Goal: Check status: Check status

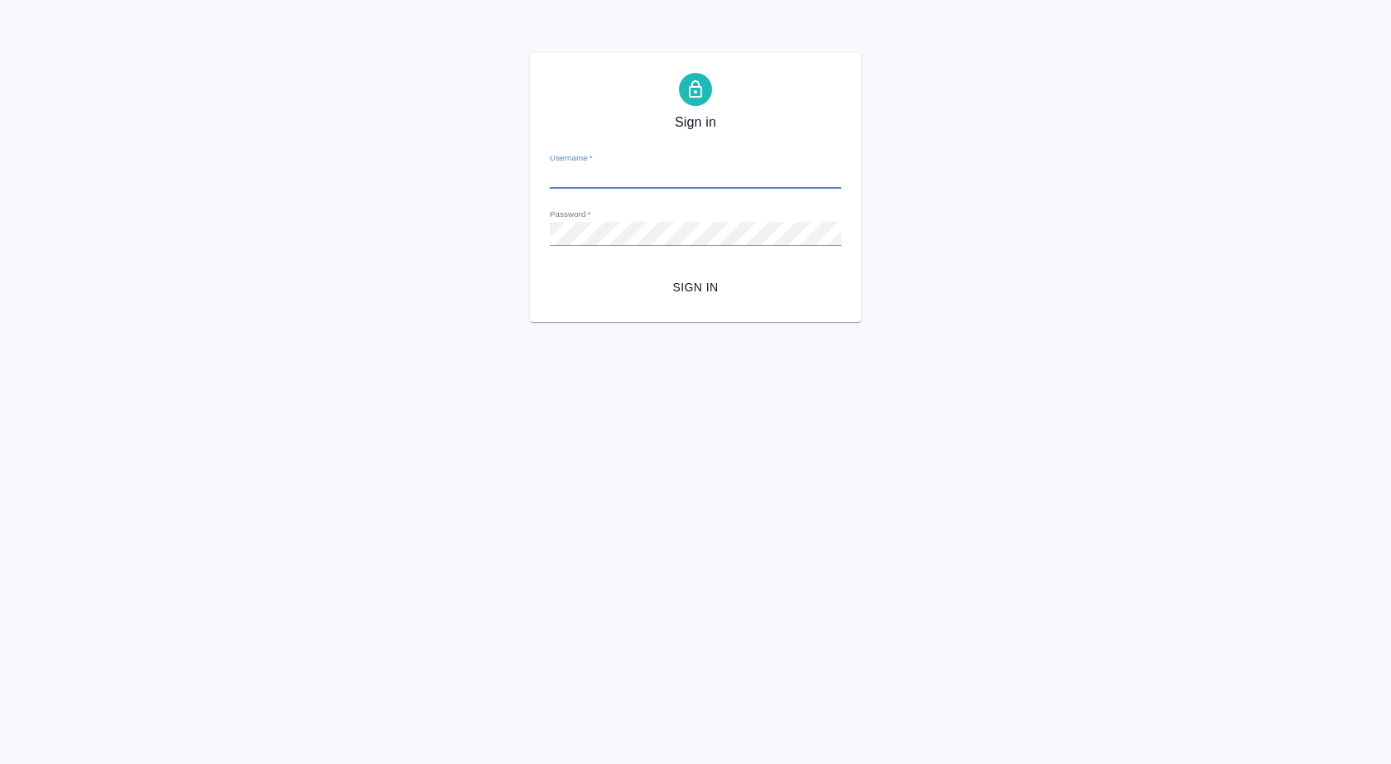
type input "i.puyashova@awatera.com"
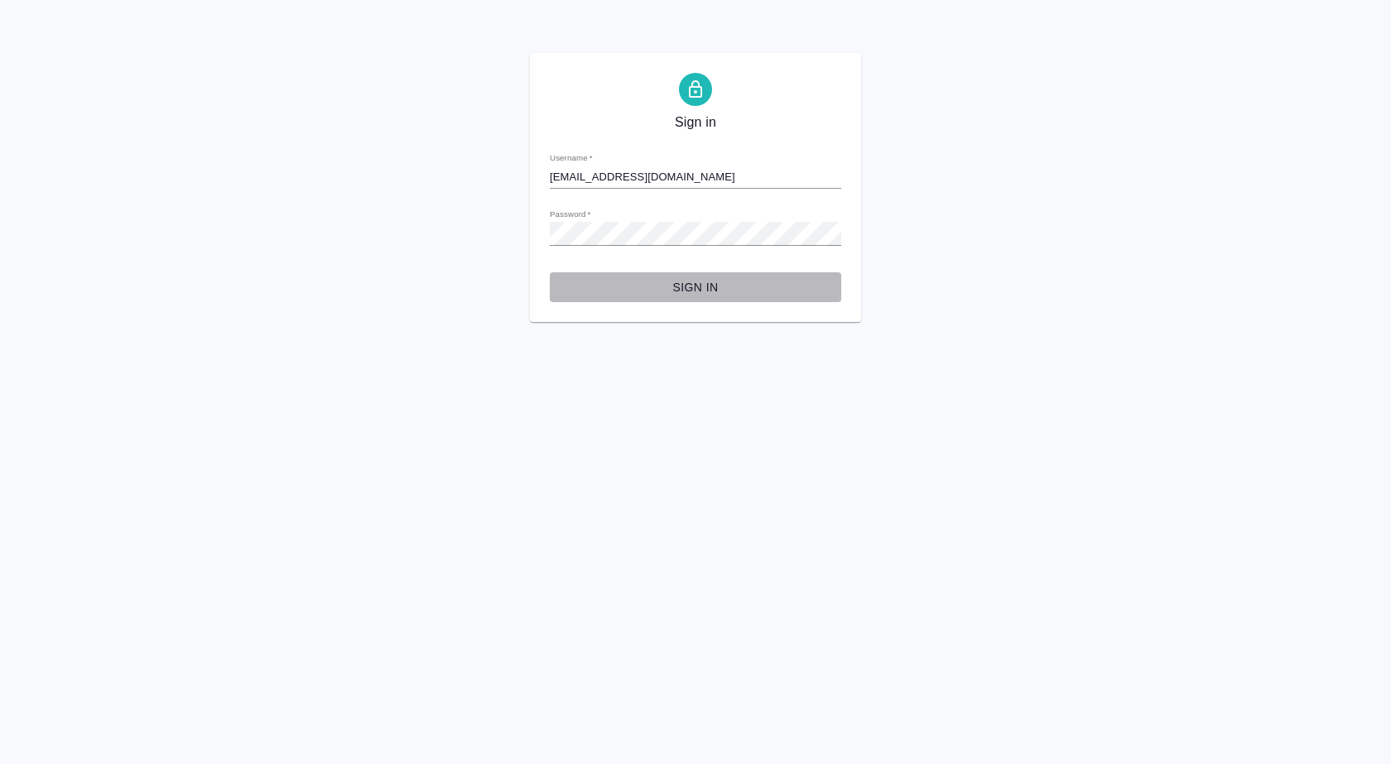
click at [699, 275] on button "Sign in" at bounding box center [695, 287] width 291 height 31
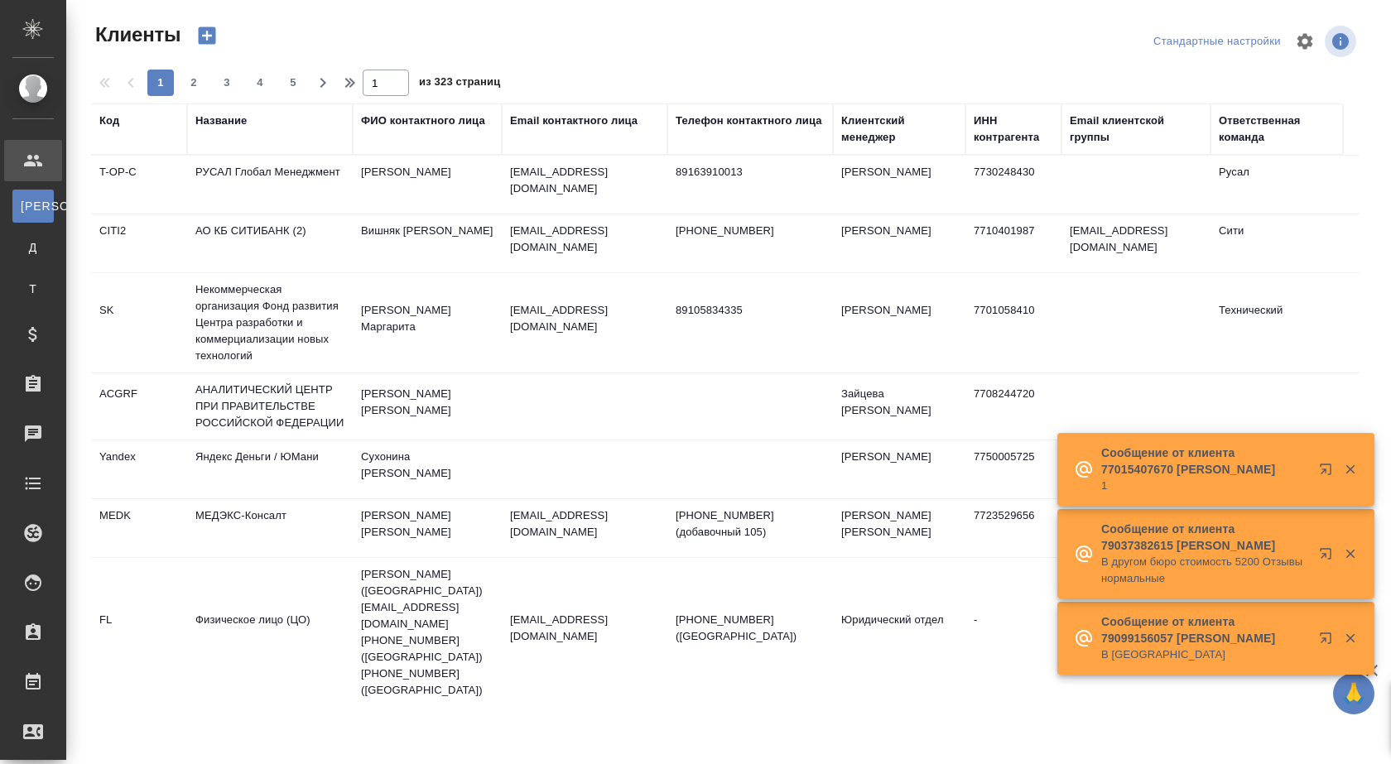
select select "RU"
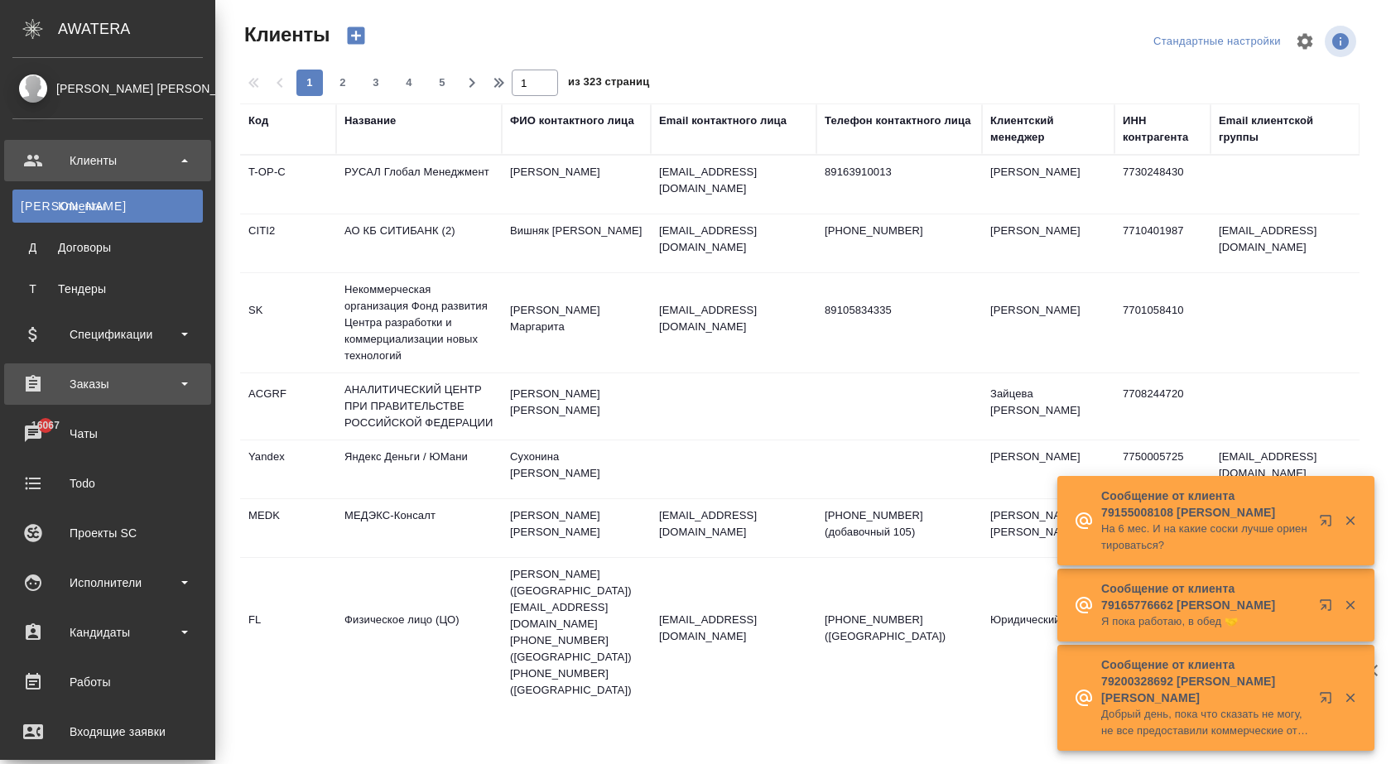
click at [107, 373] on div "Заказы" at bounding box center [107, 384] width 190 height 25
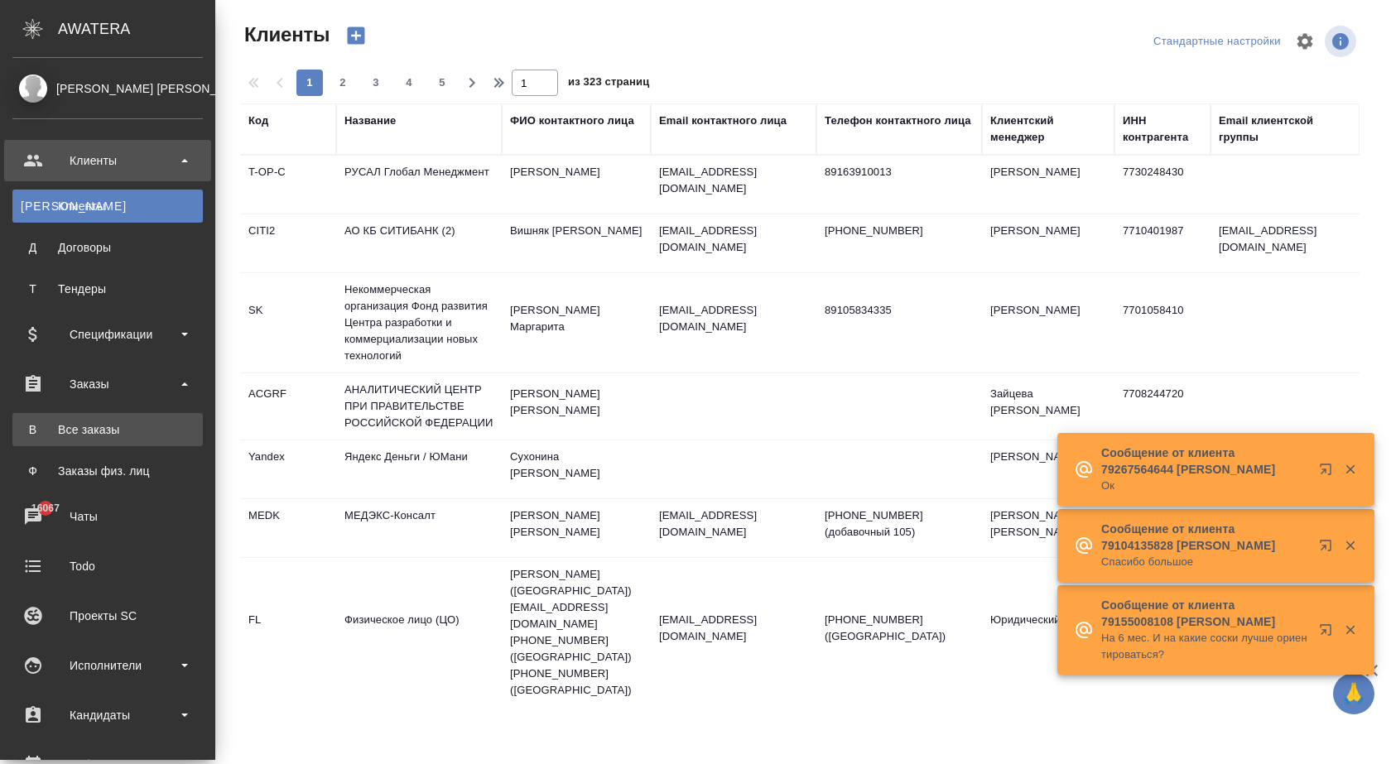
click at [91, 421] on div "Все заказы" at bounding box center [108, 429] width 174 height 17
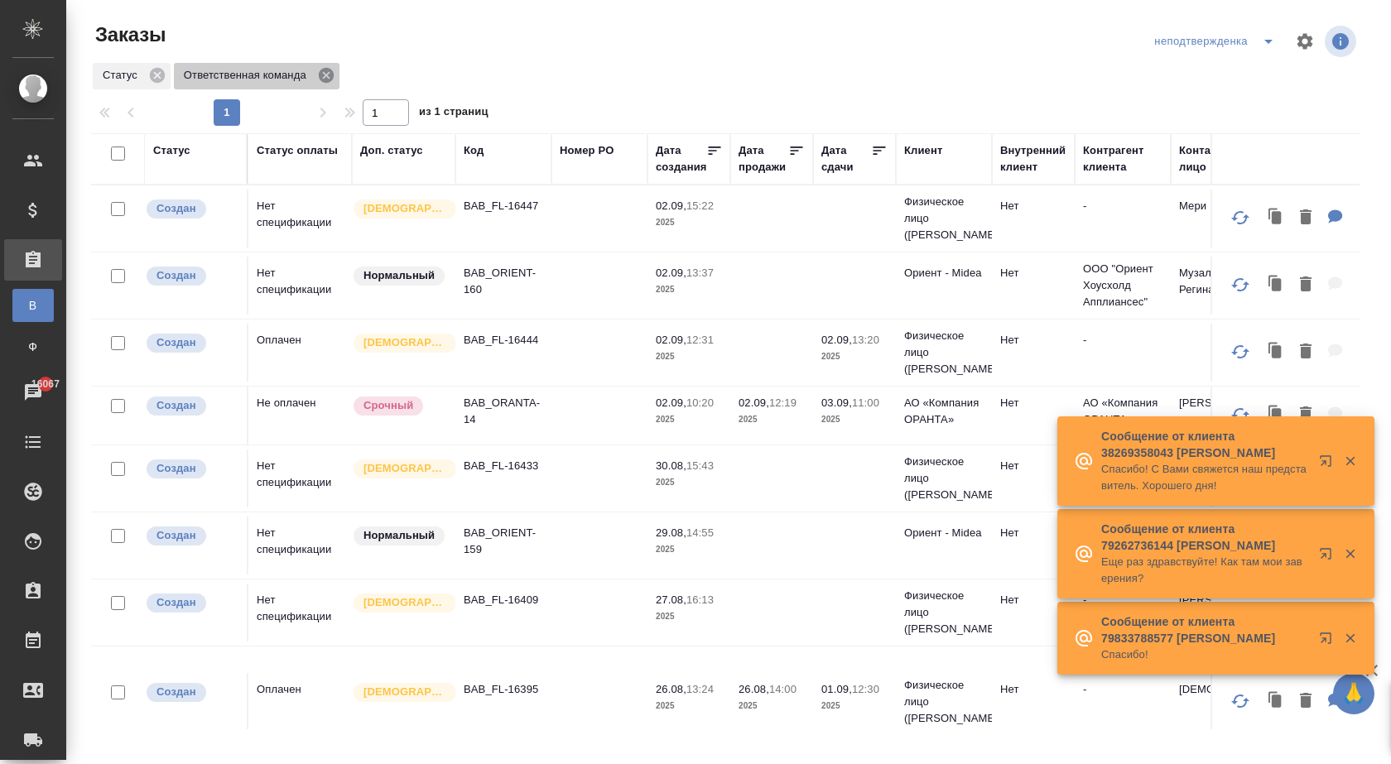
click at [320, 79] on icon at bounding box center [326, 75] width 15 height 15
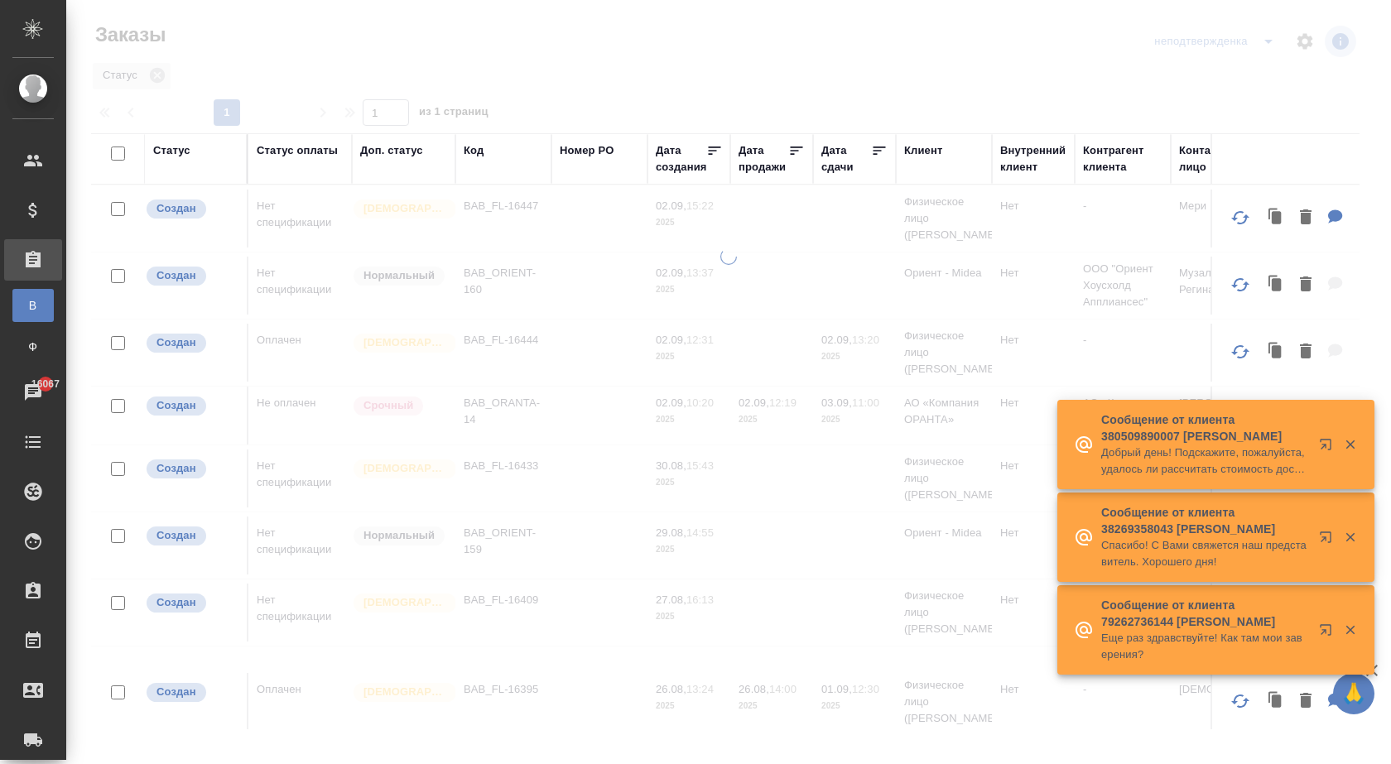
click at [160, 75] on div at bounding box center [728, 369] width 1325 height 739
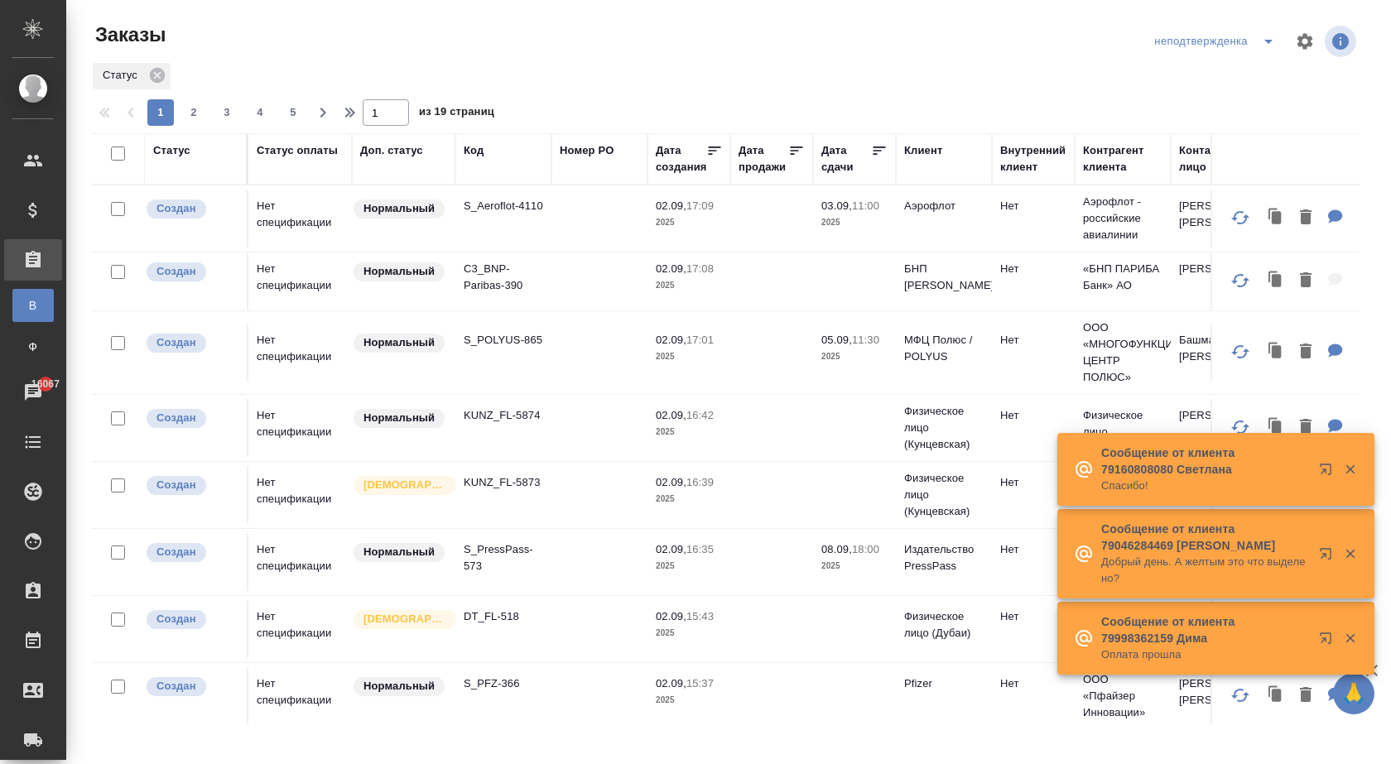
click at [468, 146] on div "Код" at bounding box center [474, 150] width 20 height 17
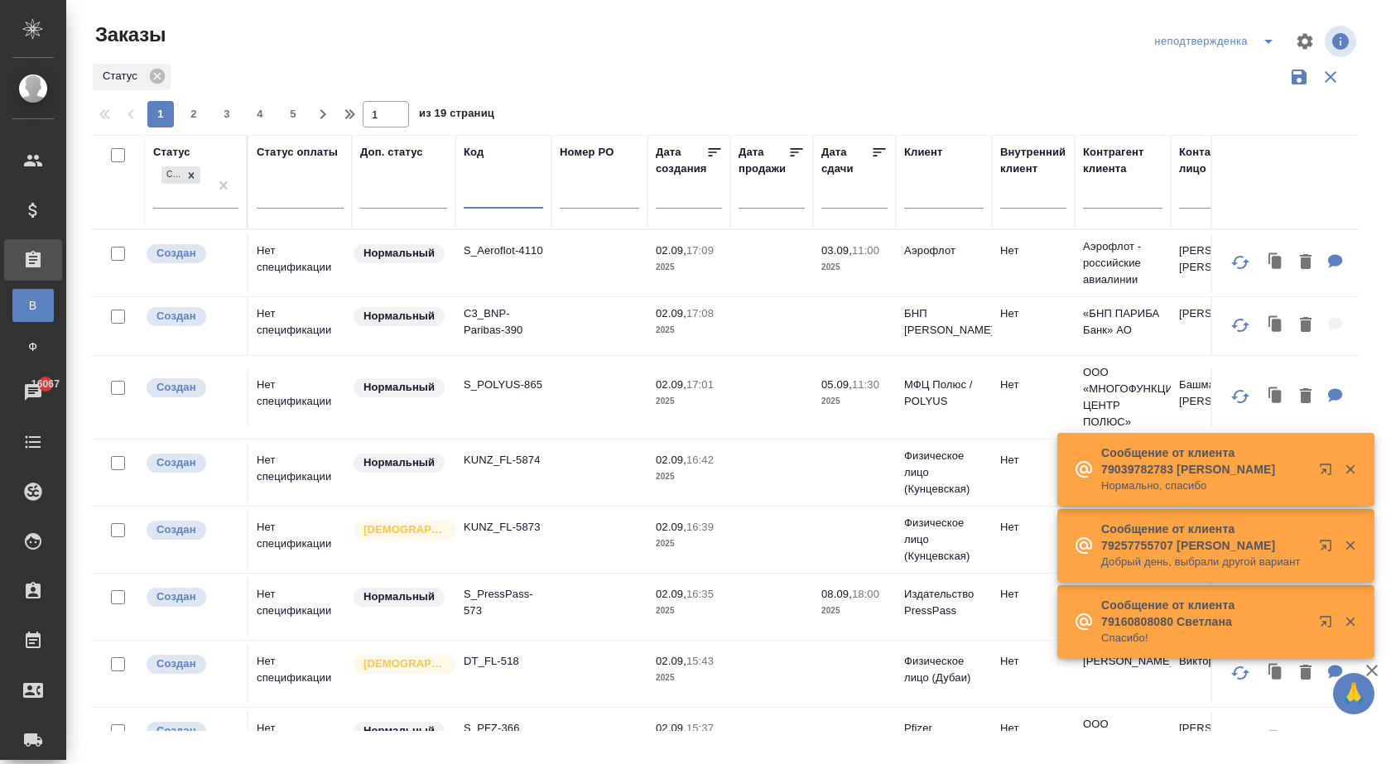
click at [480, 196] on input "text" at bounding box center [503, 198] width 79 height 21
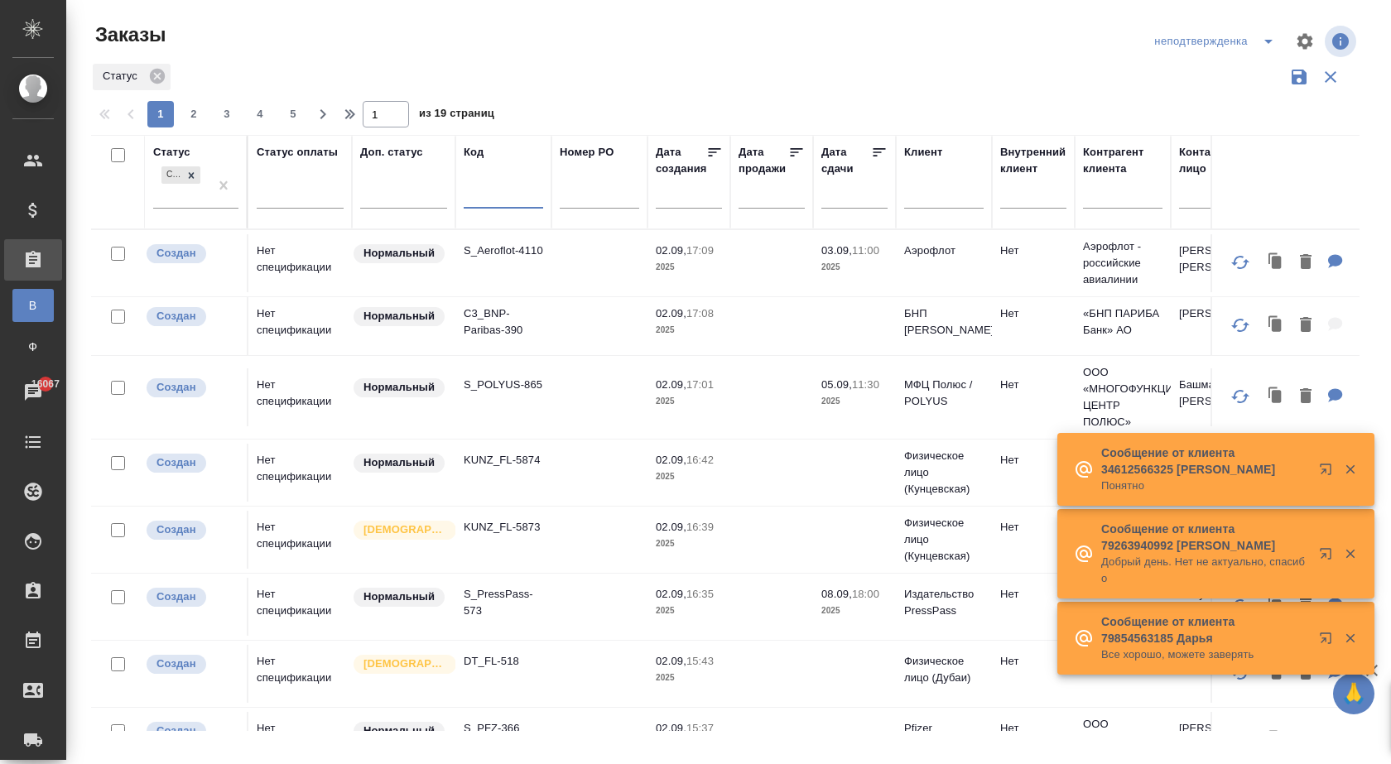
paste input "S_NKGR-1"
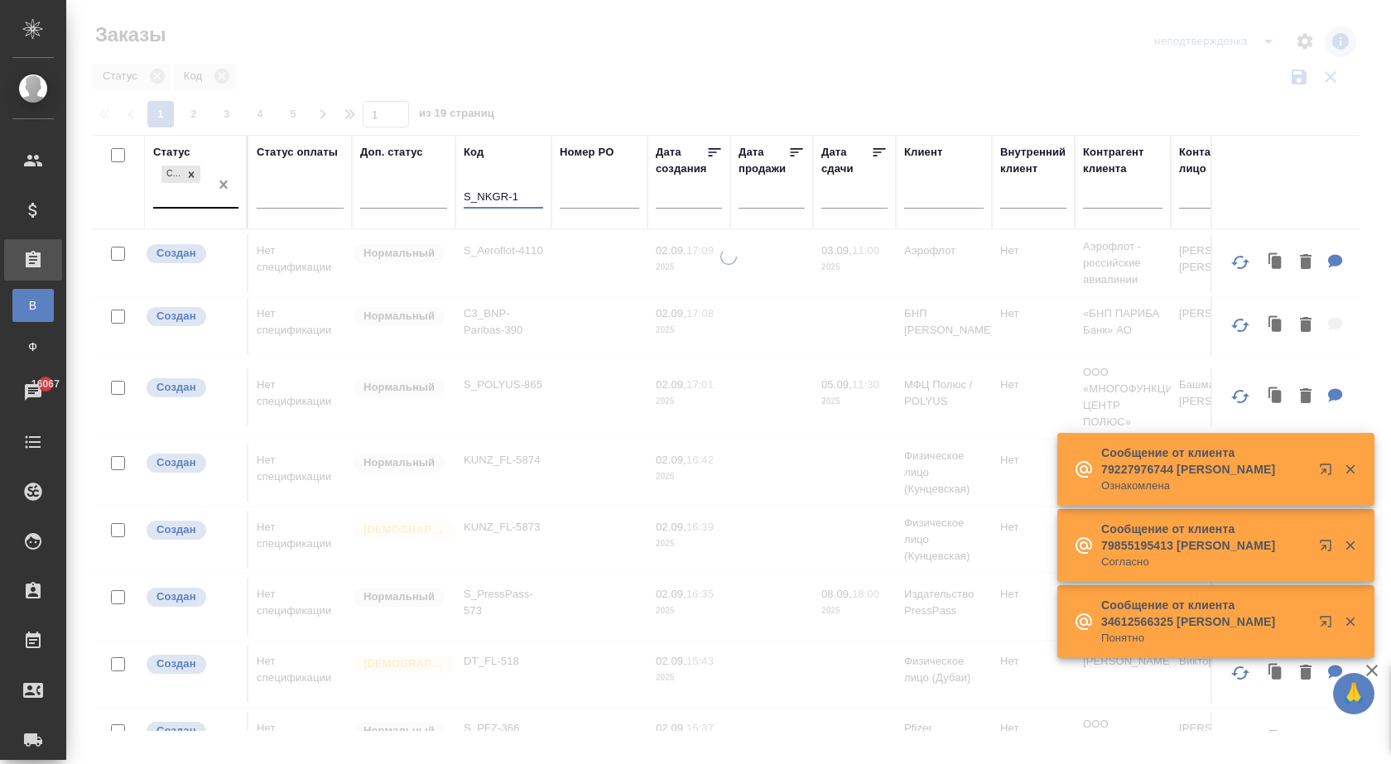
type input "S_NKGR-1"
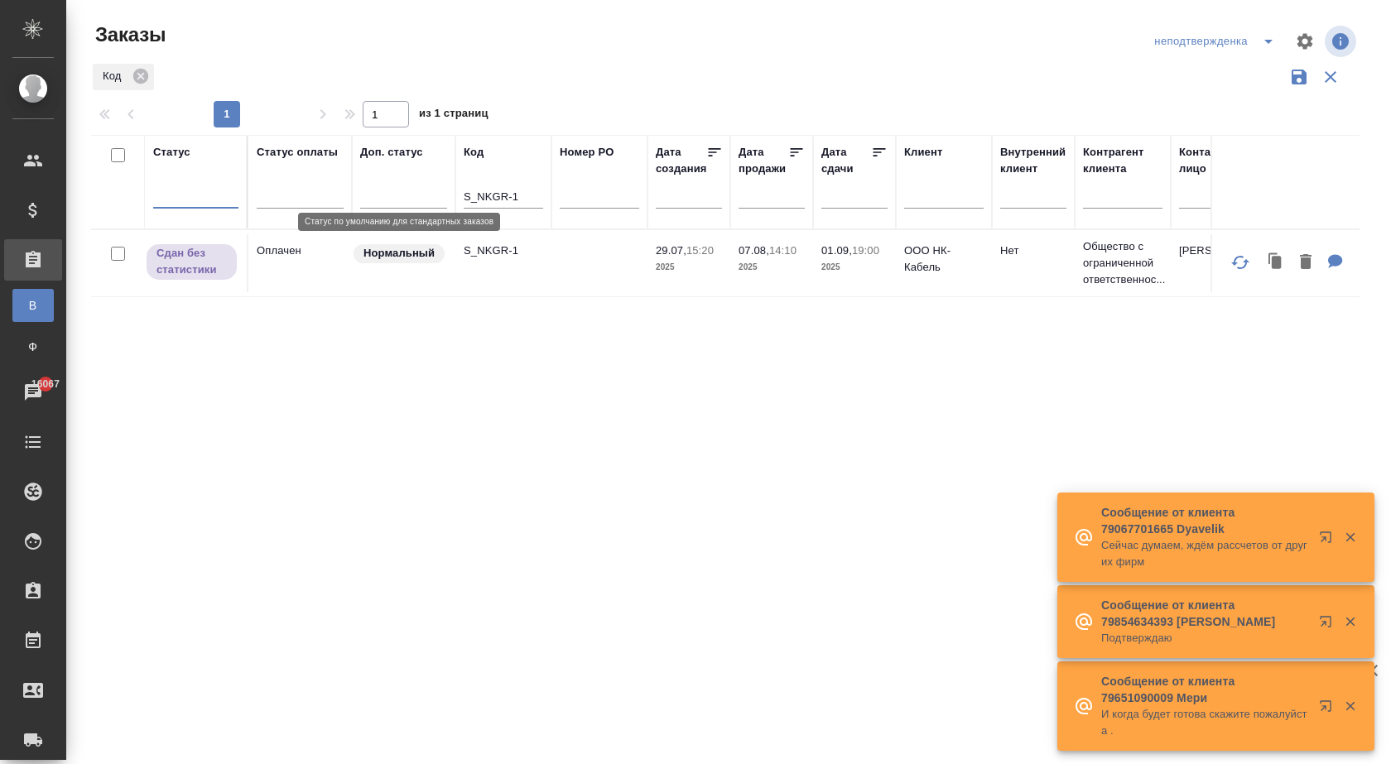
click at [431, 262] on div "Нормальный" at bounding box center [399, 253] width 91 height 19
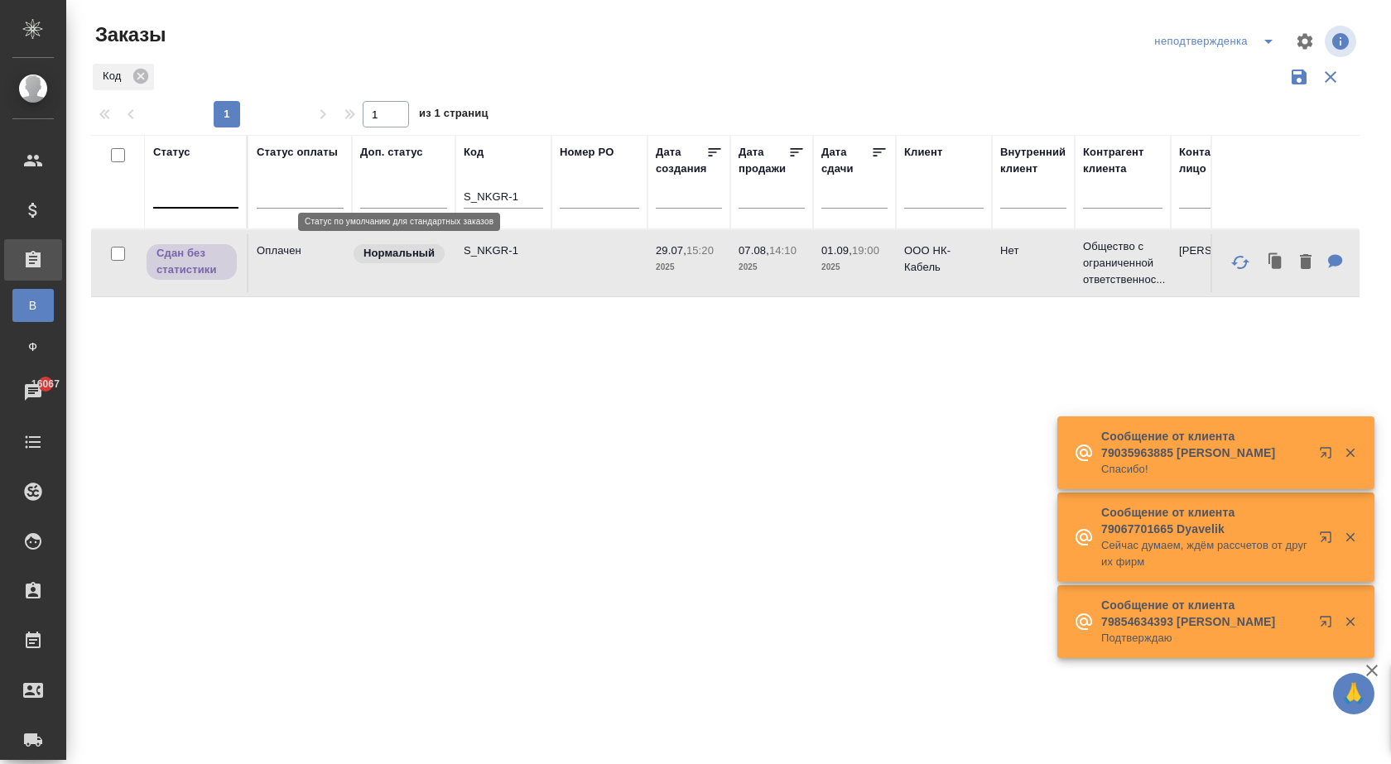
click at [431, 262] on div "Нормальный" at bounding box center [399, 253] width 91 height 19
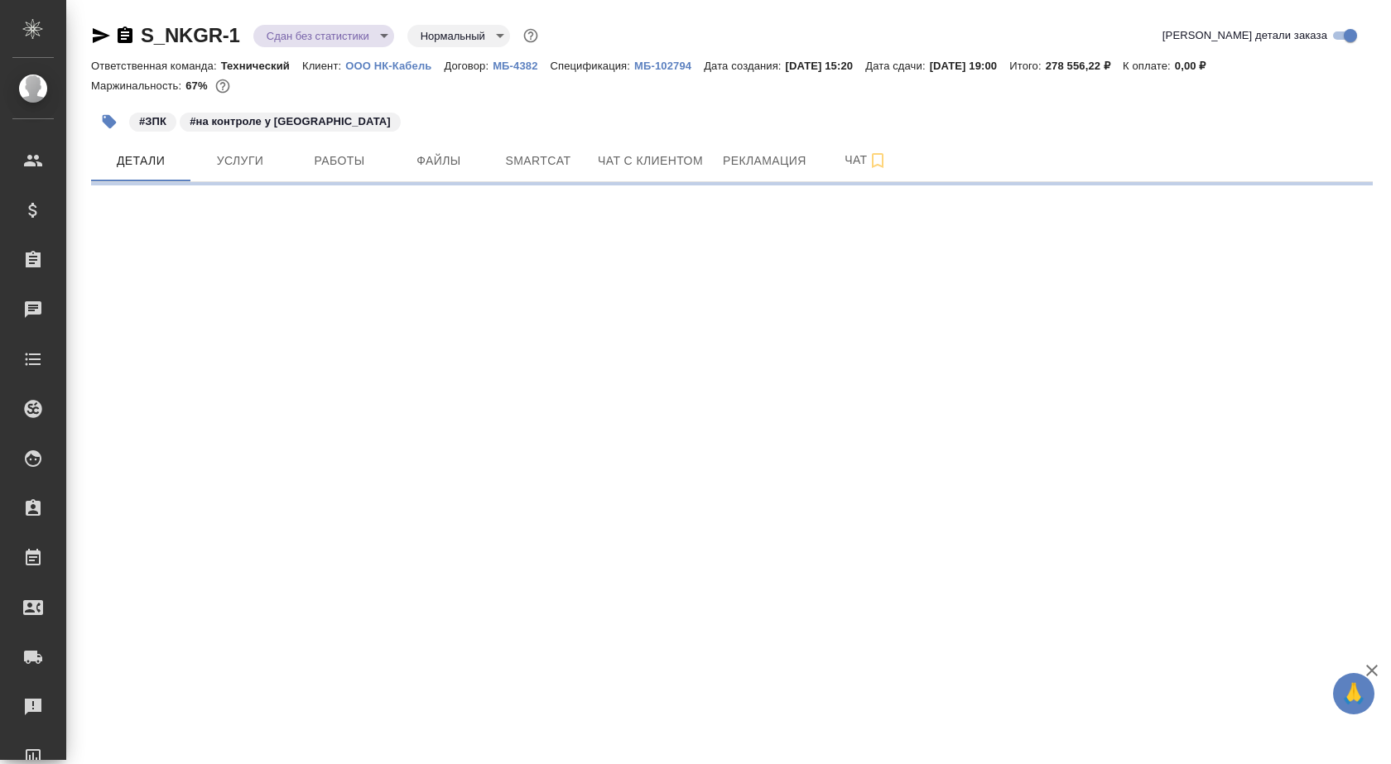
select select "RU"
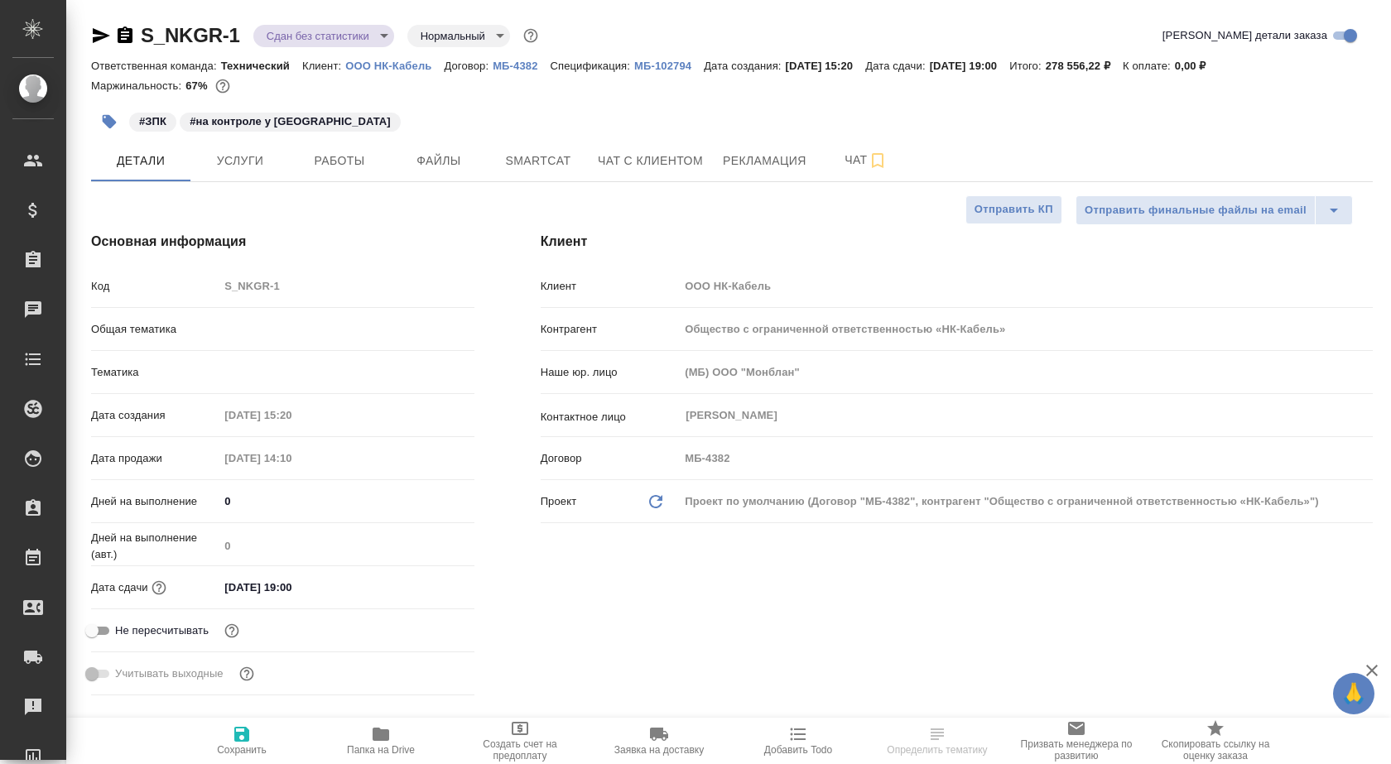
type textarea "x"
type input "[PERSON_NAME]"
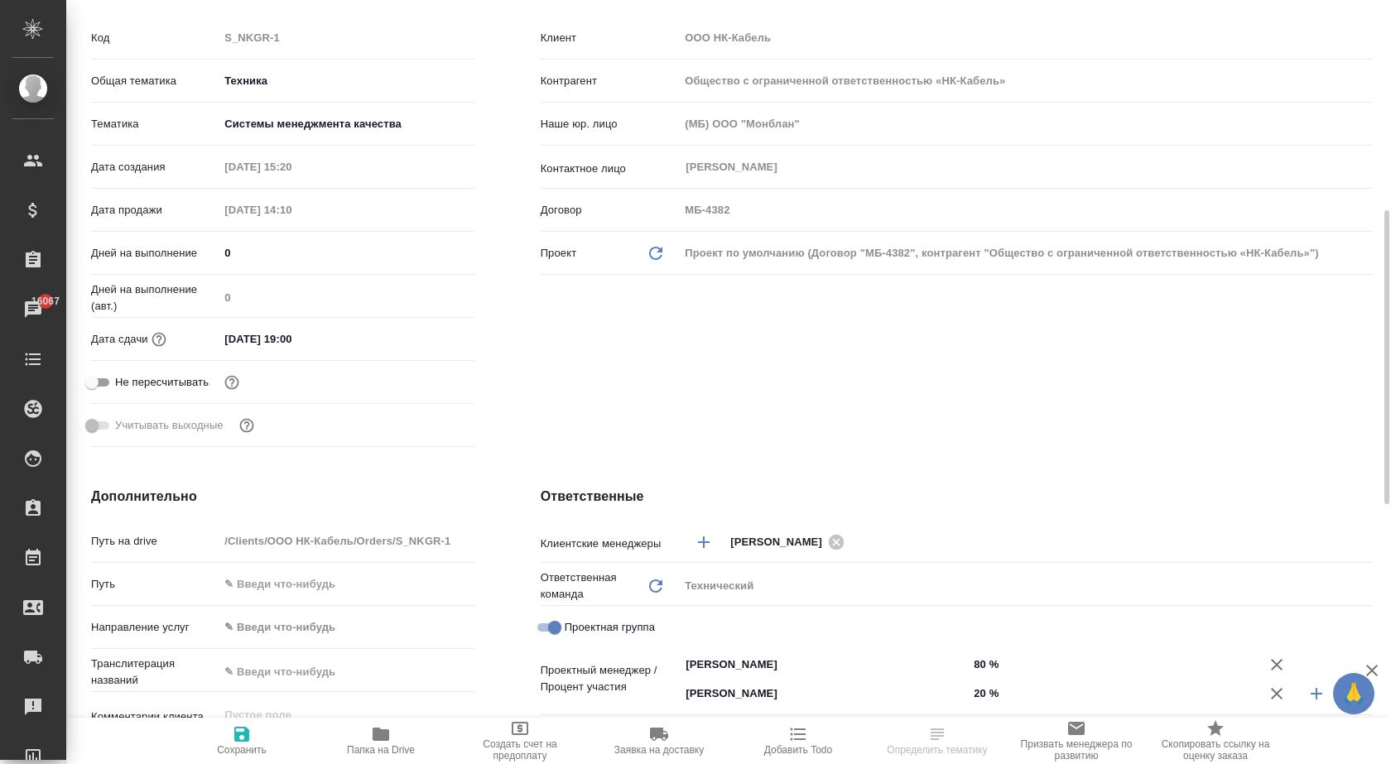
scroll to position [331, 0]
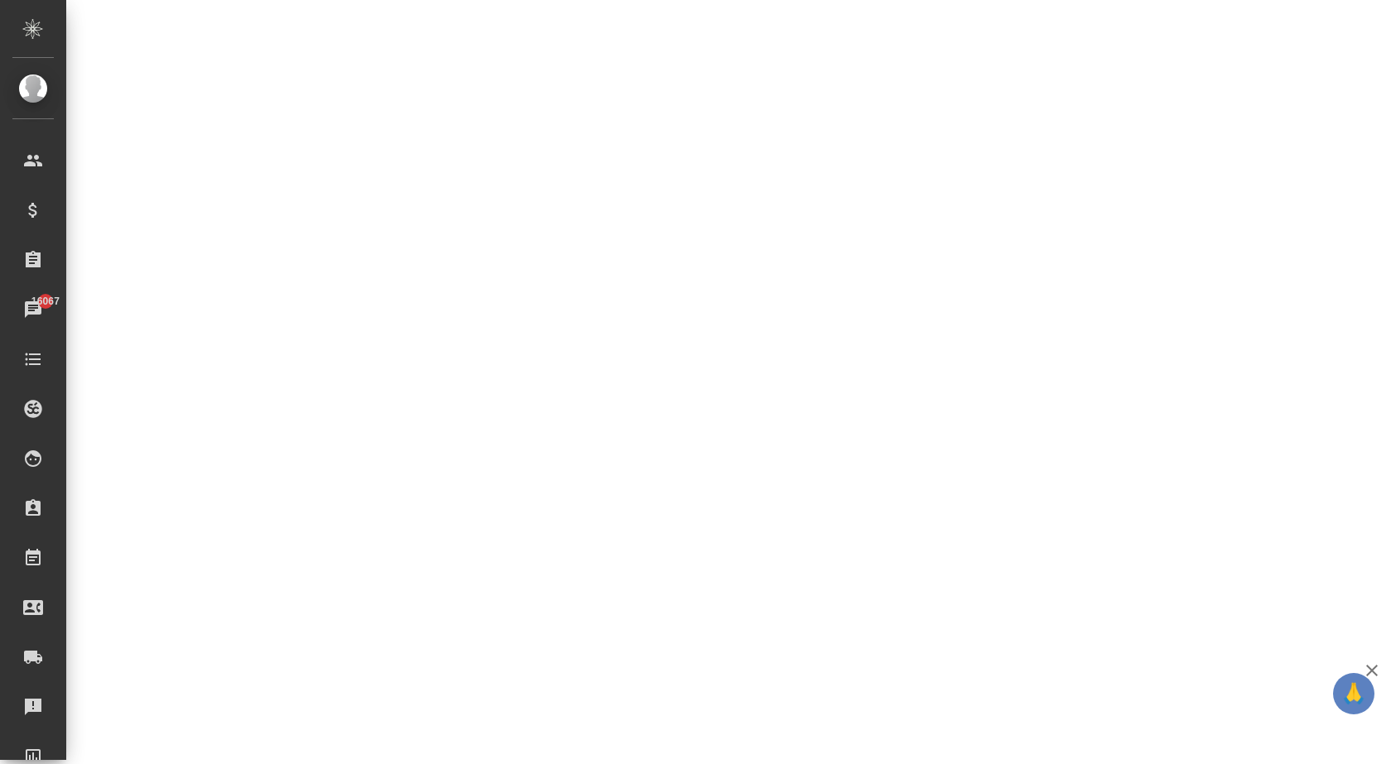
select select "RU"
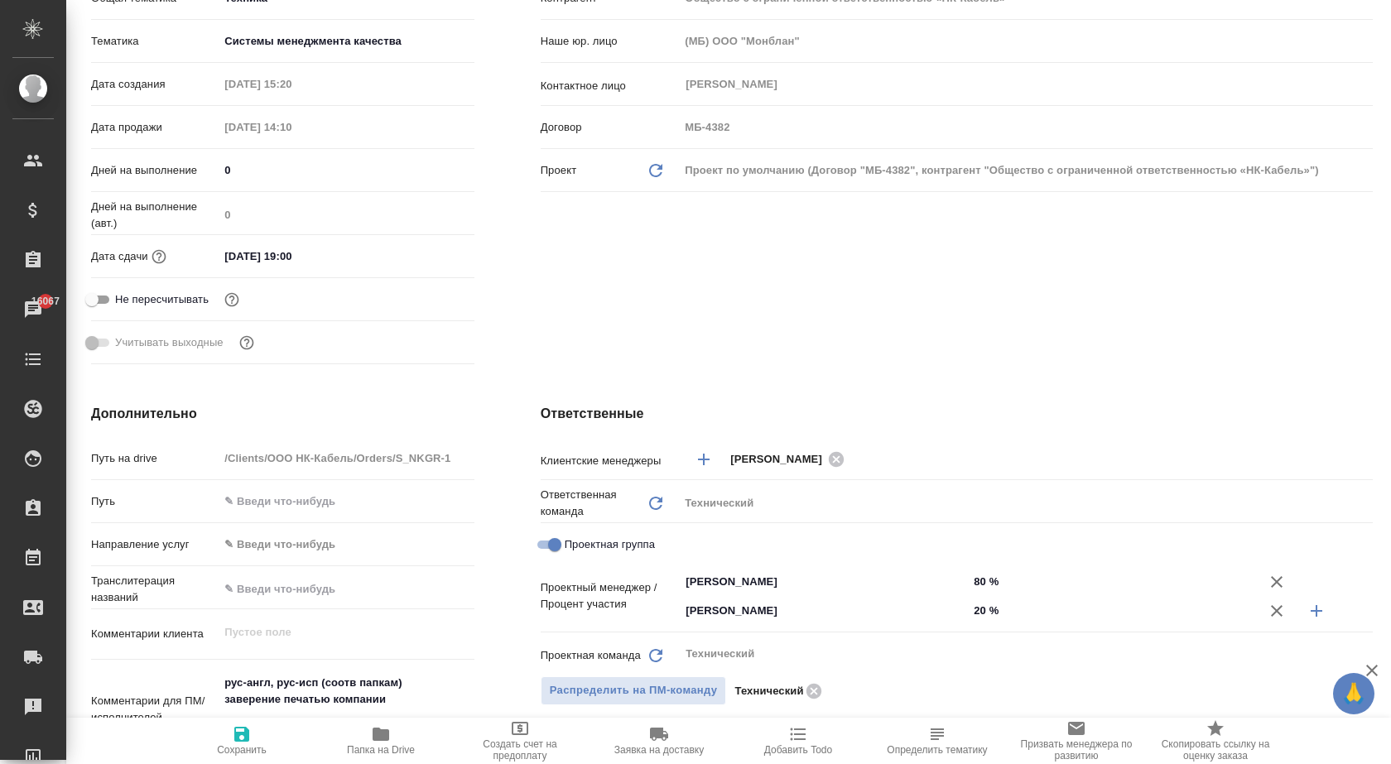
type textarea "x"
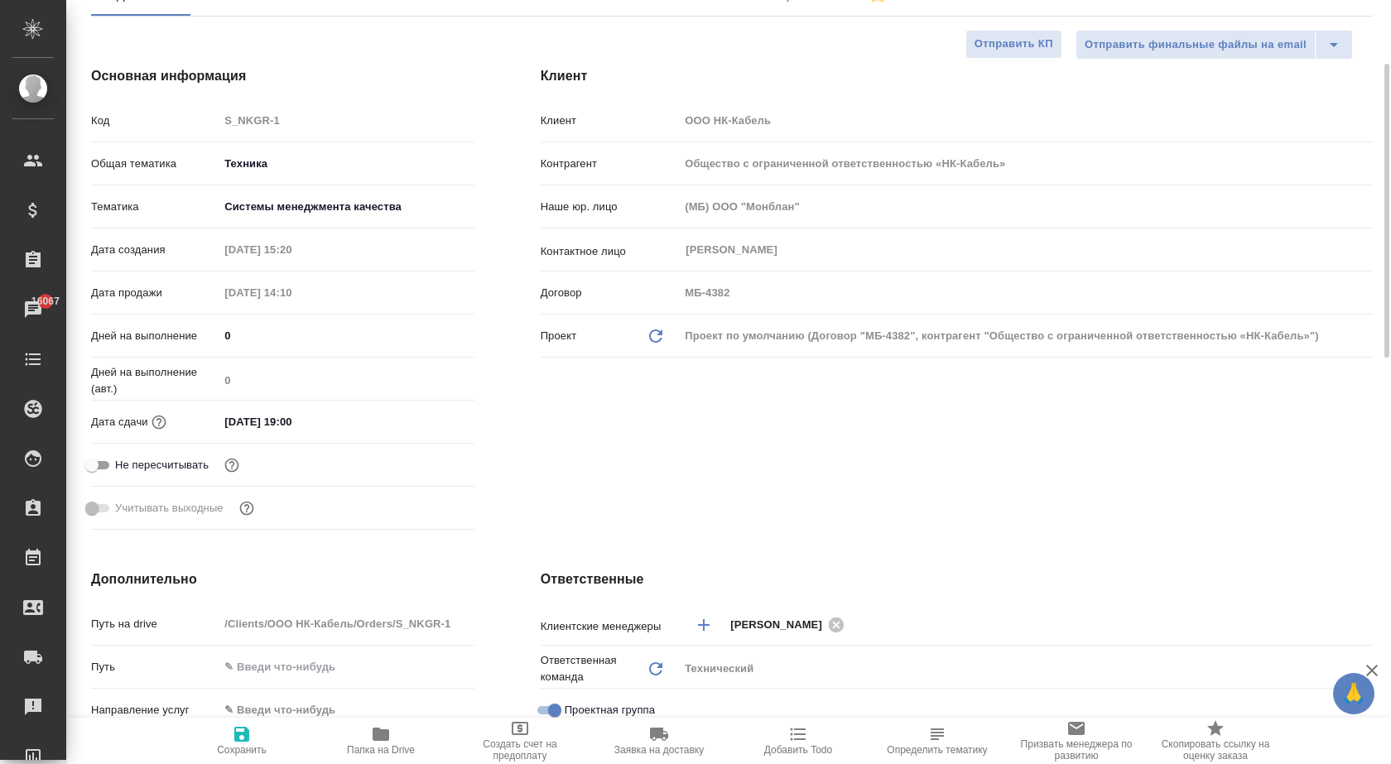
scroll to position [0, 0]
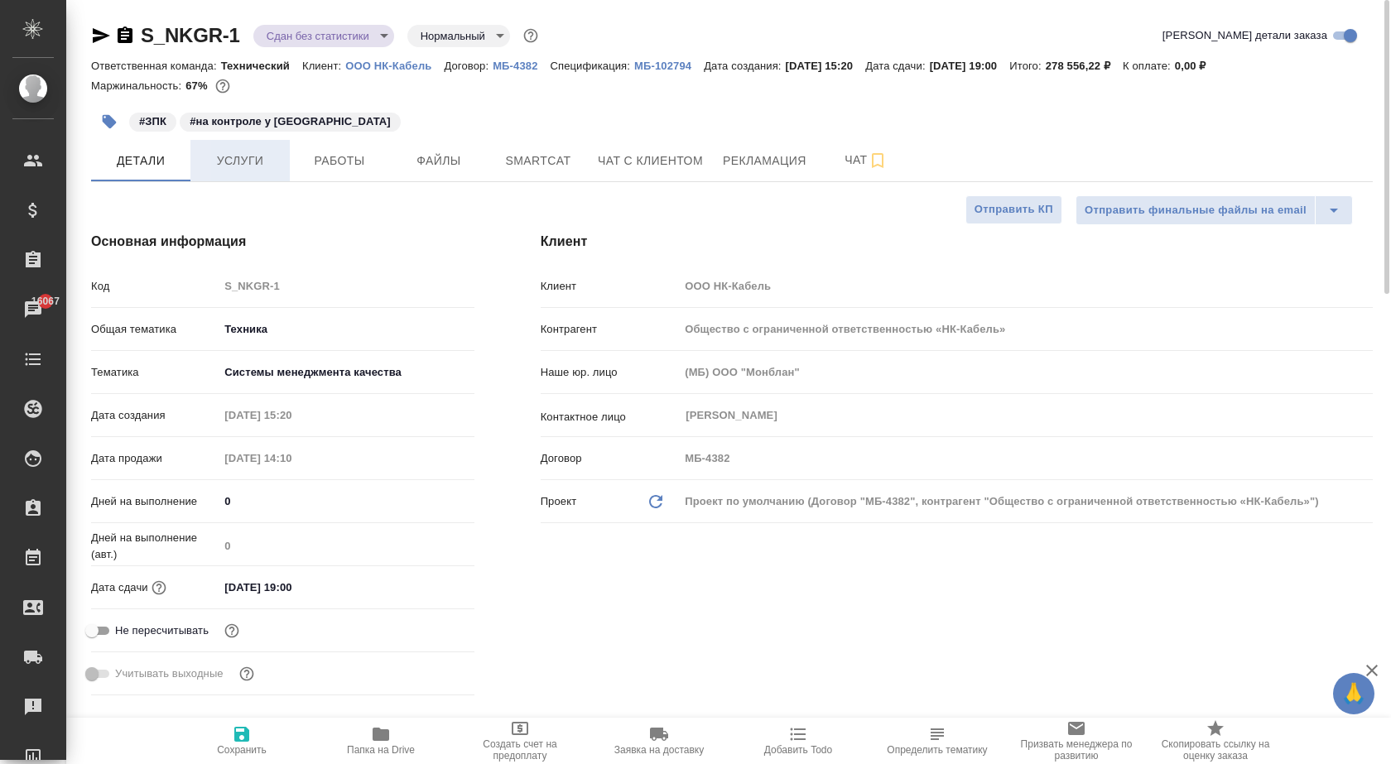
click at [221, 157] on span "Услуги" at bounding box center [239, 161] width 79 height 21
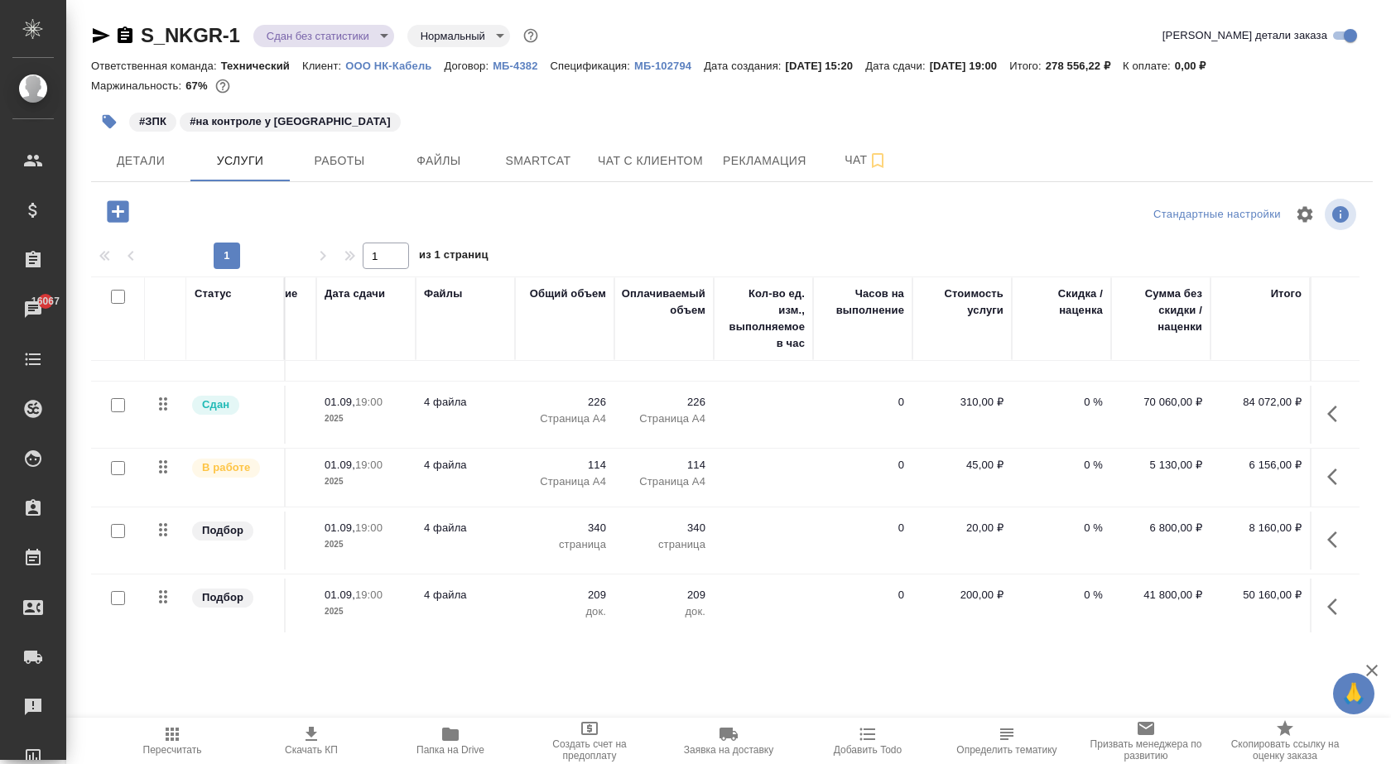
scroll to position [48, 305]
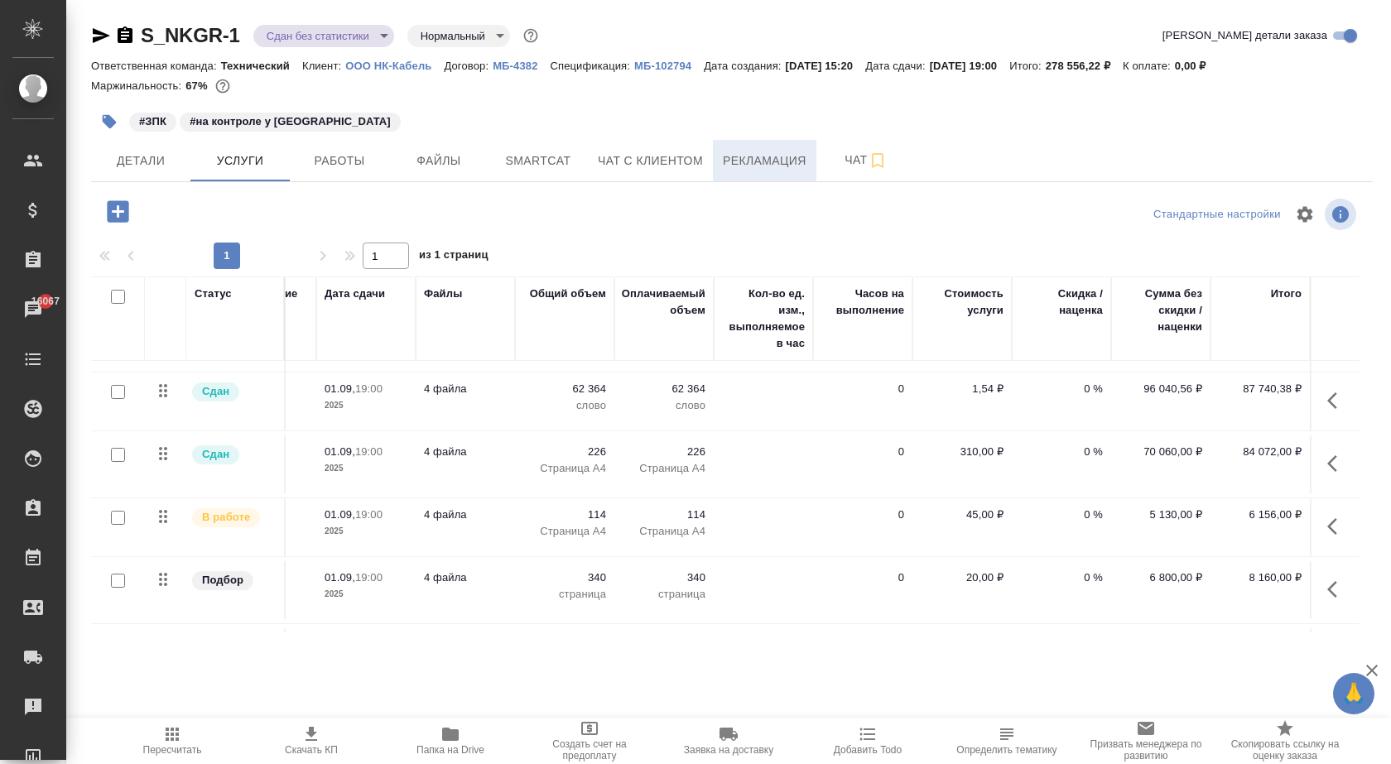
click at [769, 161] on span "Рекламация" at bounding box center [765, 161] width 84 height 21
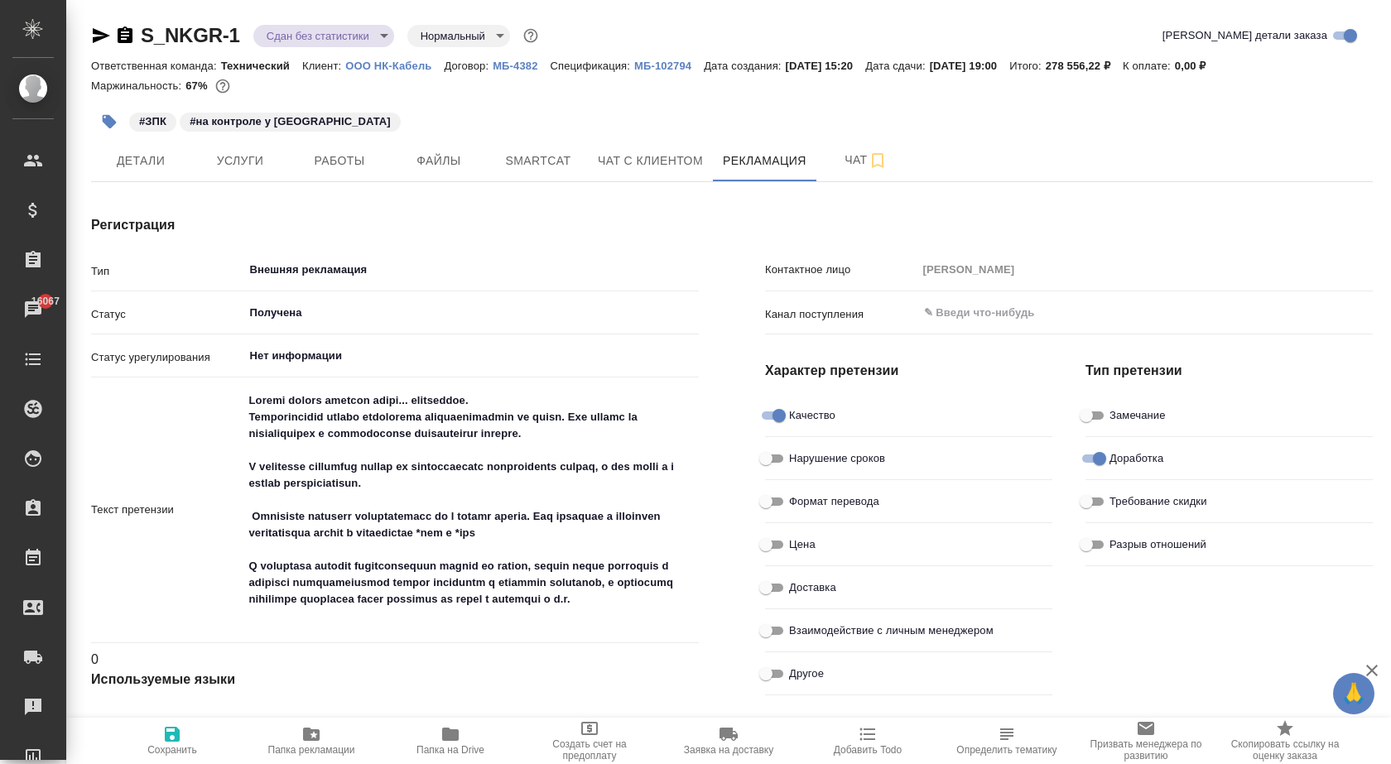
type textarea "x"
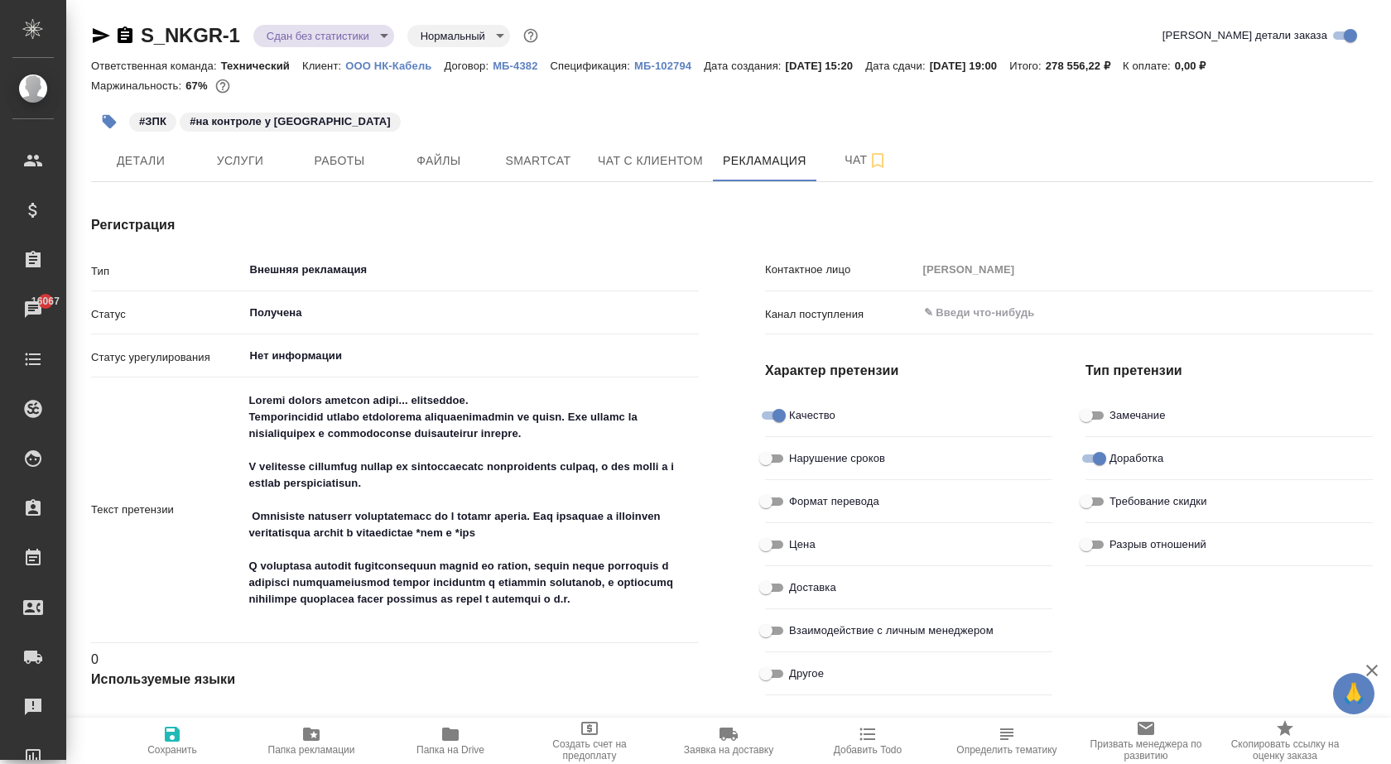
type textarea "x"
